Goal: Information Seeking & Learning: Find specific fact

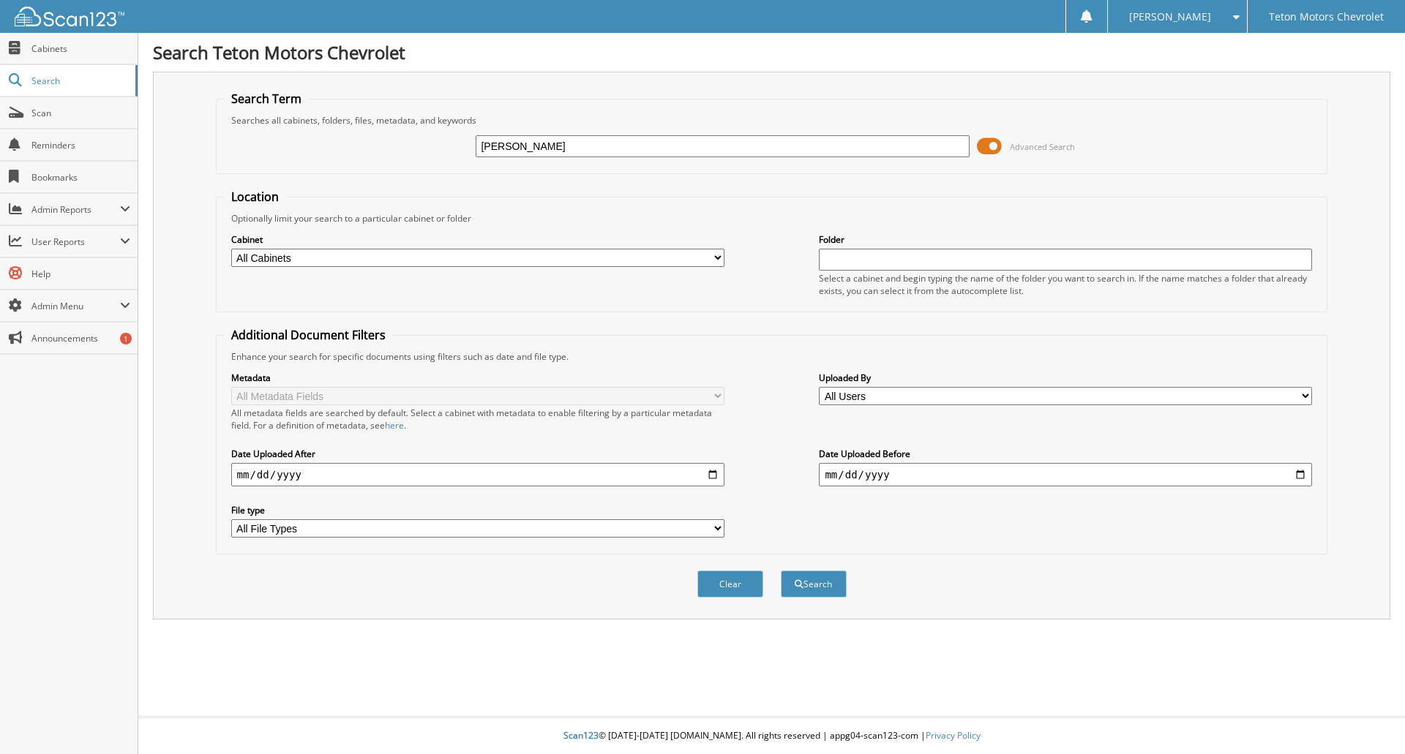
type input "[PERSON_NAME]"
click at [781, 571] on button "Search" at bounding box center [814, 584] width 66 height 27
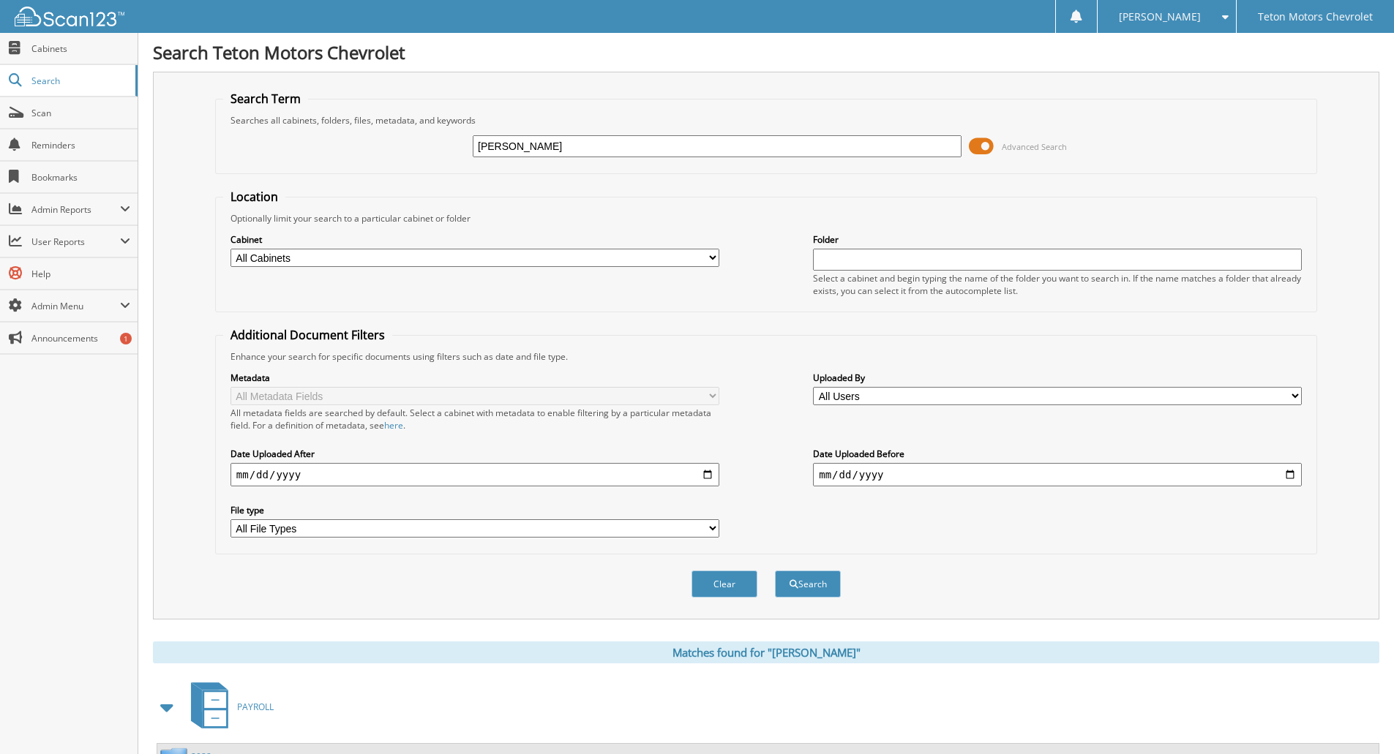
click at [555, 149] on input "[PERSON_NAME]" at bounding box center [717, 146] width 489 height 22
type input "j"
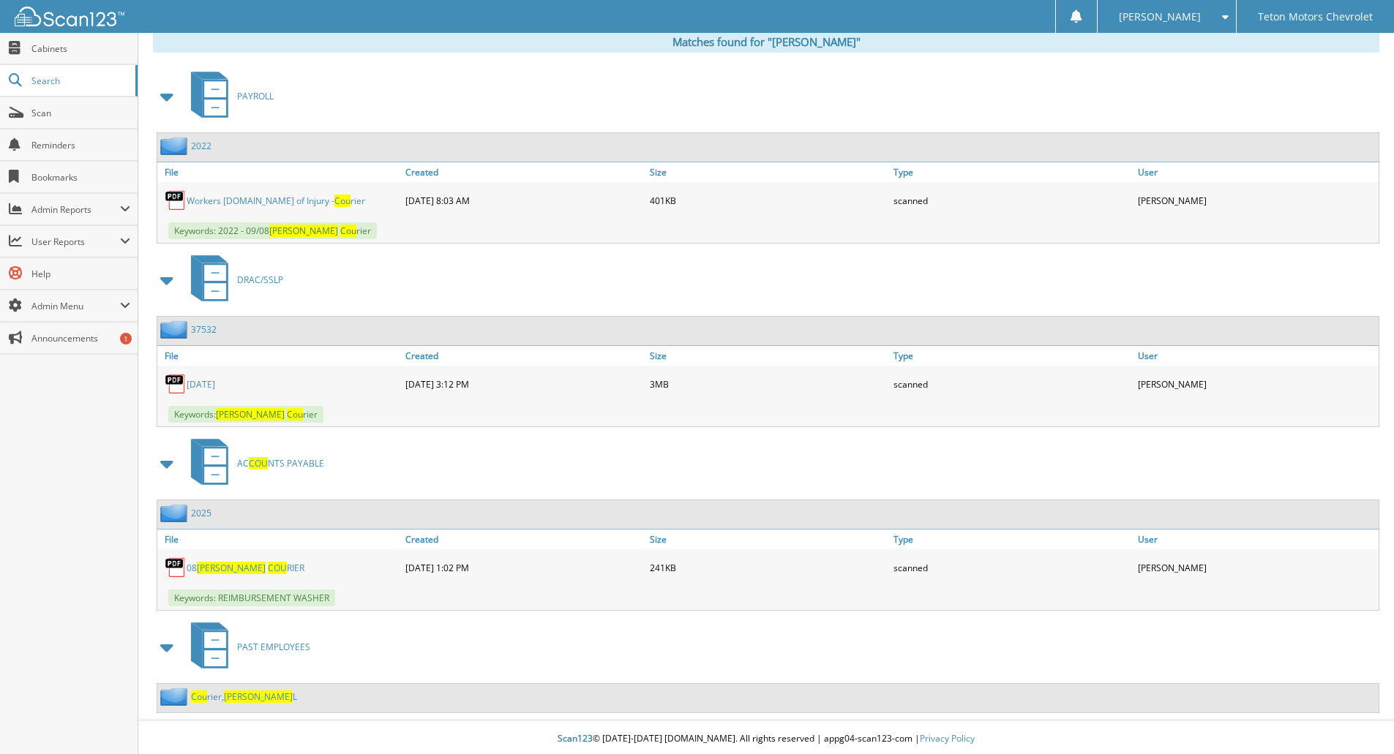
scroll to position [615, 0]
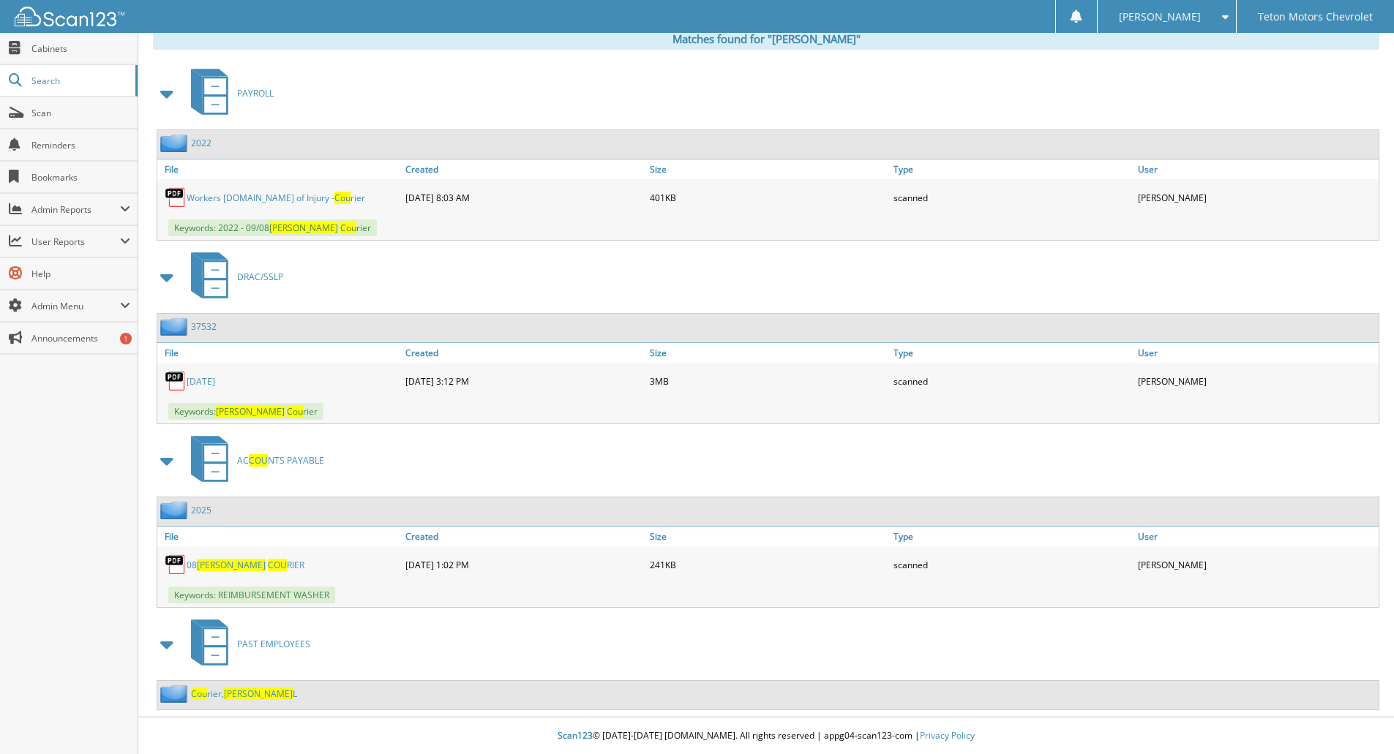
click at [198, 383] on link "[DATE]" at bounding box center [201, 381] width 29 height 12
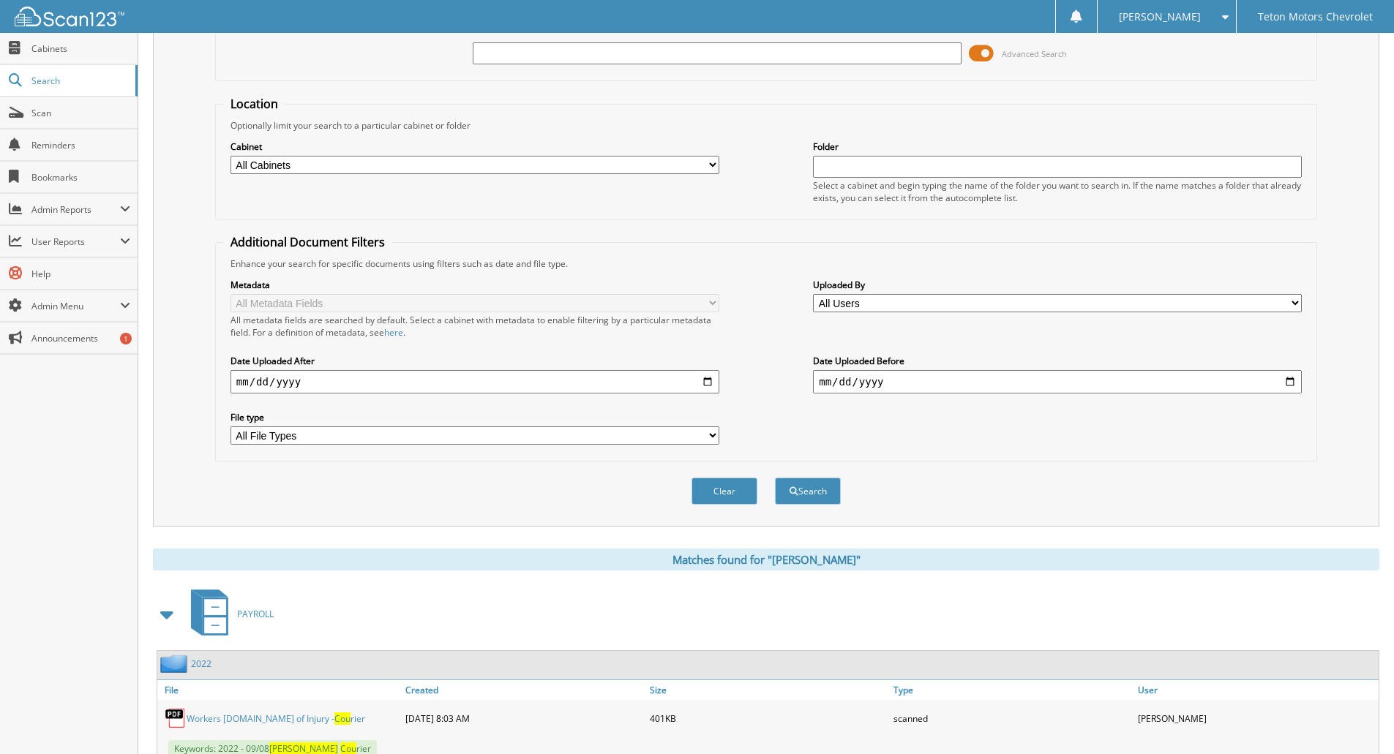
scroll to position [0, 0]
